Goal: Information Seeking & Learning: Understand process/instructions

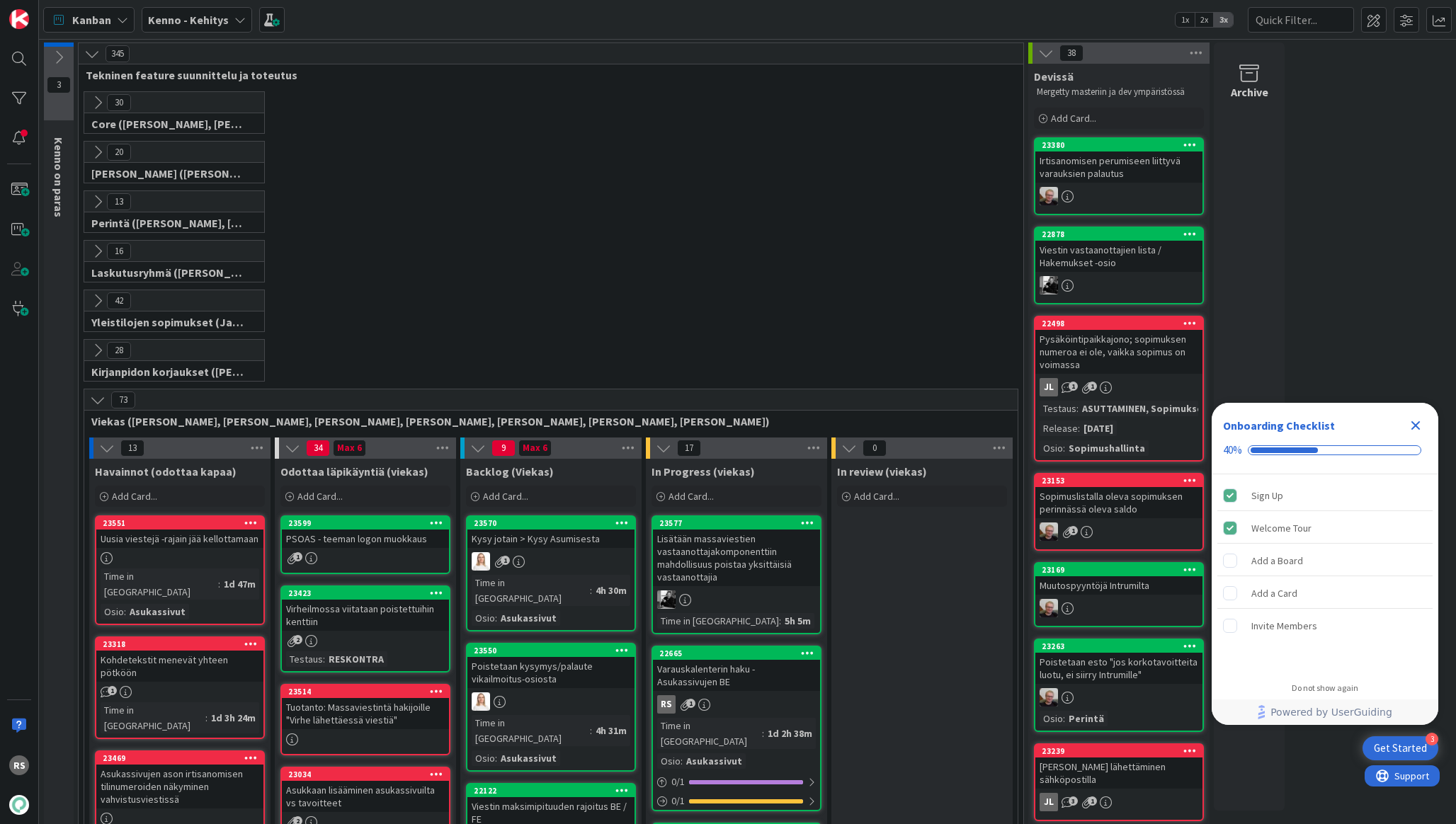
click at [701, 674] on div "Varauskalenterin haku - Asukassivujen BE" at bounding box center [737, 675] width 167 height 31
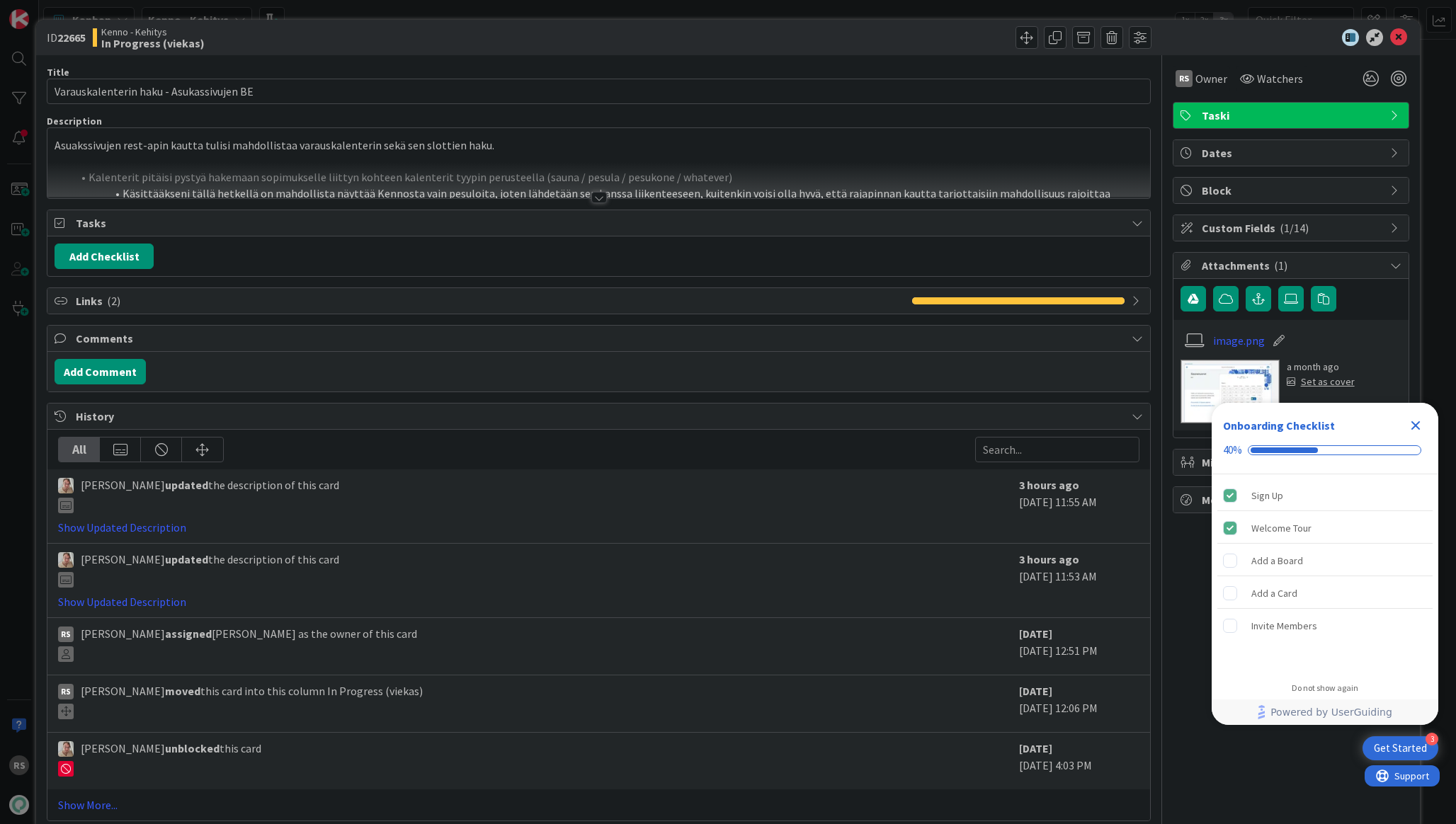
click at [604, 196] on div at bounding box center [599, 197] width 16 height 11
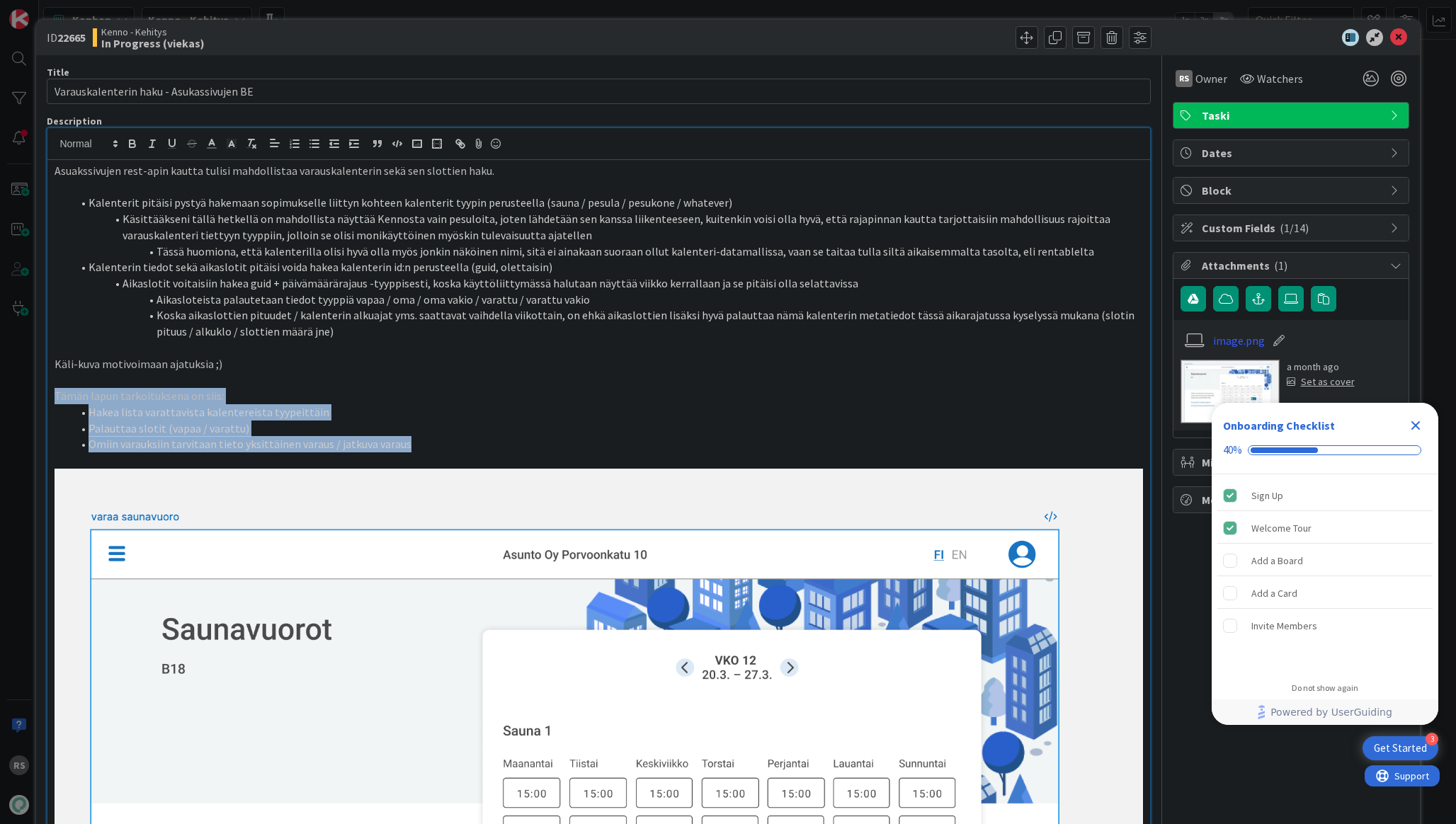
drag, startPoint x: 405, startPoint y: 447, endPoint x: 42, endPoint y: 392, distance: 367.1
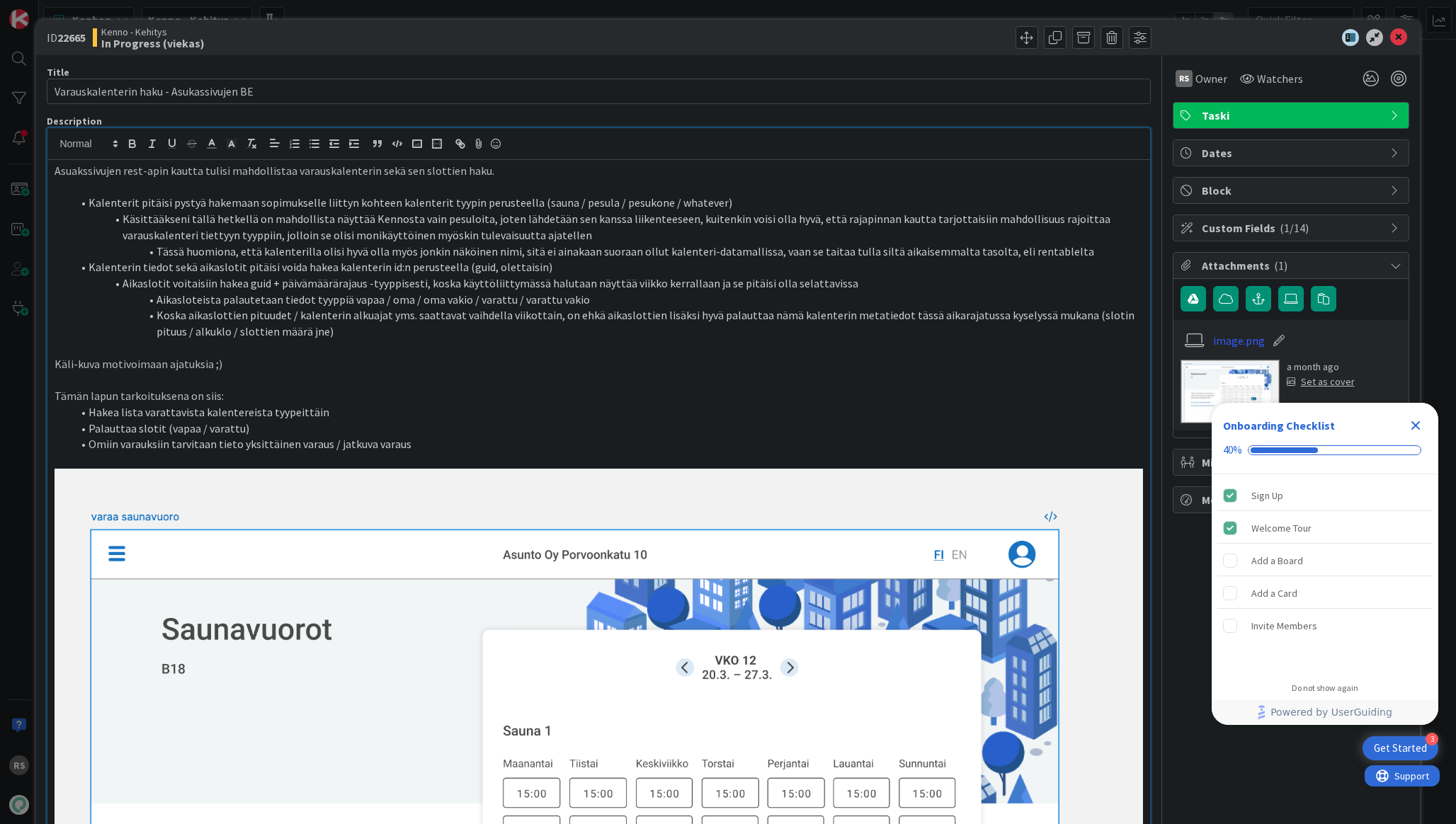
click at [227, 370] on p "Käli-kuva motivoimaan ajatuksia ;)" at bounding box center [598, 364] width 1088 height 16
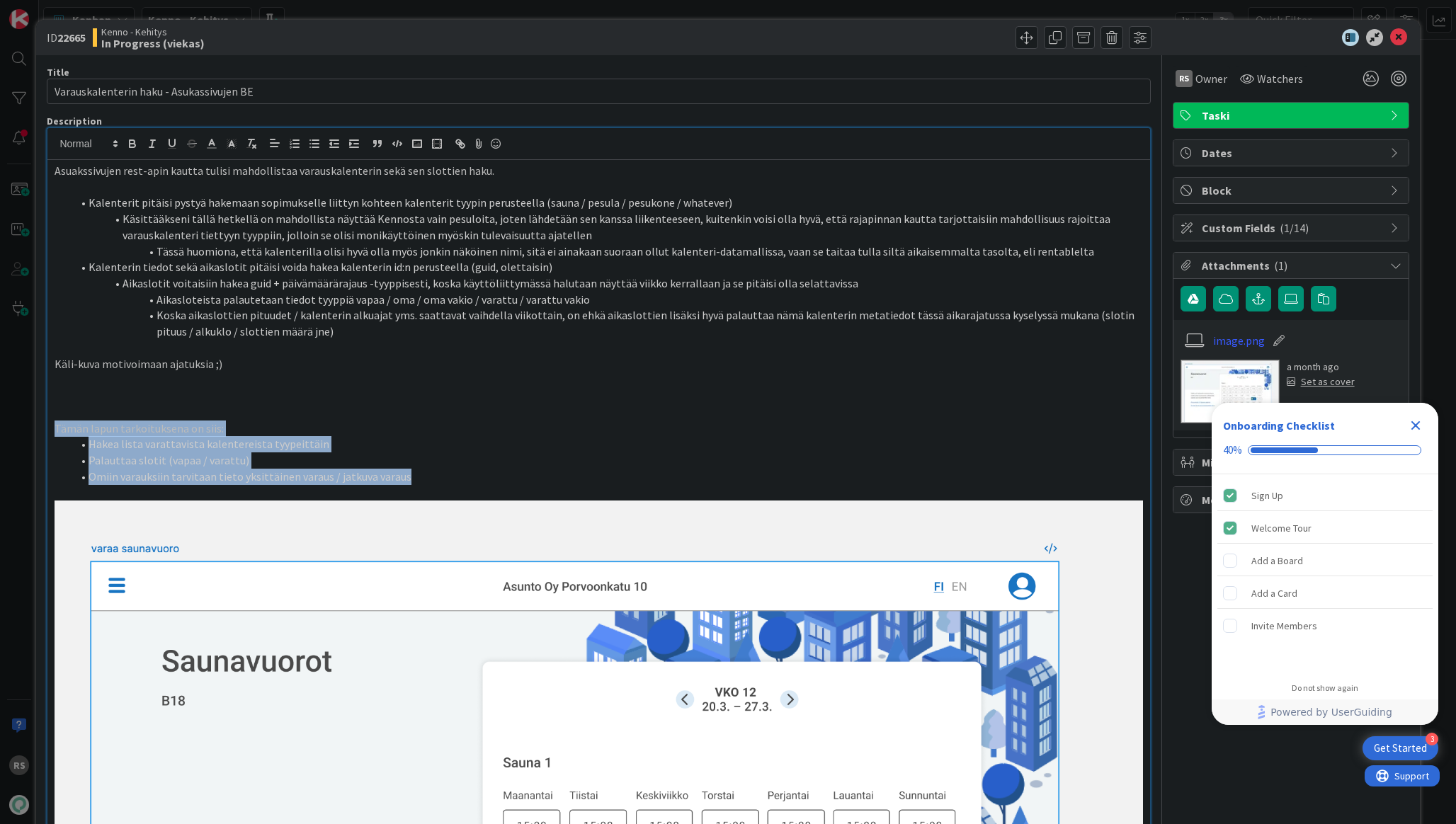
drag, startPoint x: 435, startPoint y: 478, endPoint x: 10, endPoint y: 433, distance: 427.4
click at [10, 433] on div "ID 22665 Kenno - Kehitys In Progress (viekas) Title 40 / 128 Varauskalenterin h…" at bounding box center [728, 412] width 1456 height 824
copy div "Tämän lapun tarkoituksena on siis: Hakea lista varattavista kalentereista tyype…"
